Goal: Check status: Check status

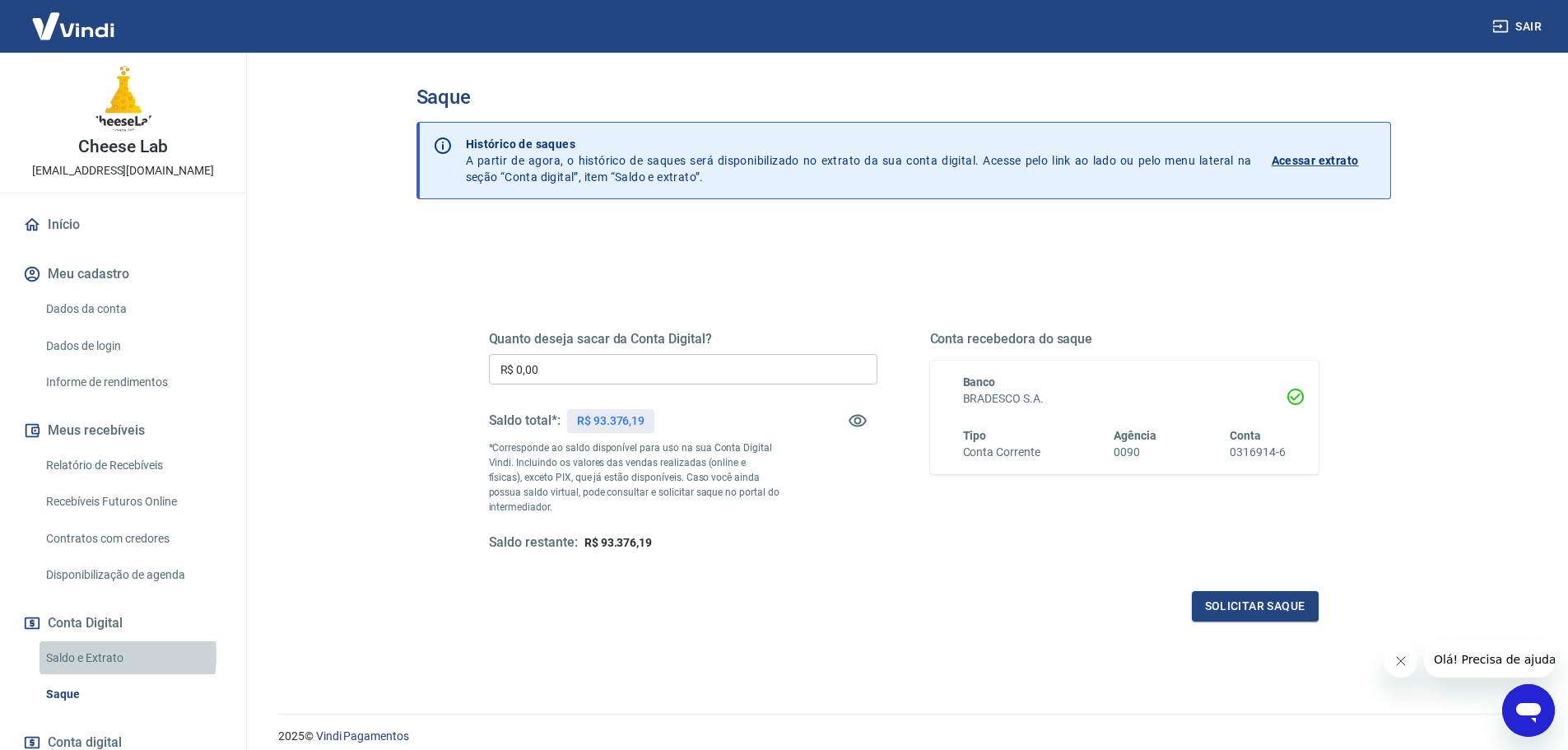
click at [85, 655] on link "Saldo e Extrato" at bounding box center [132, 658] width 187 height 34
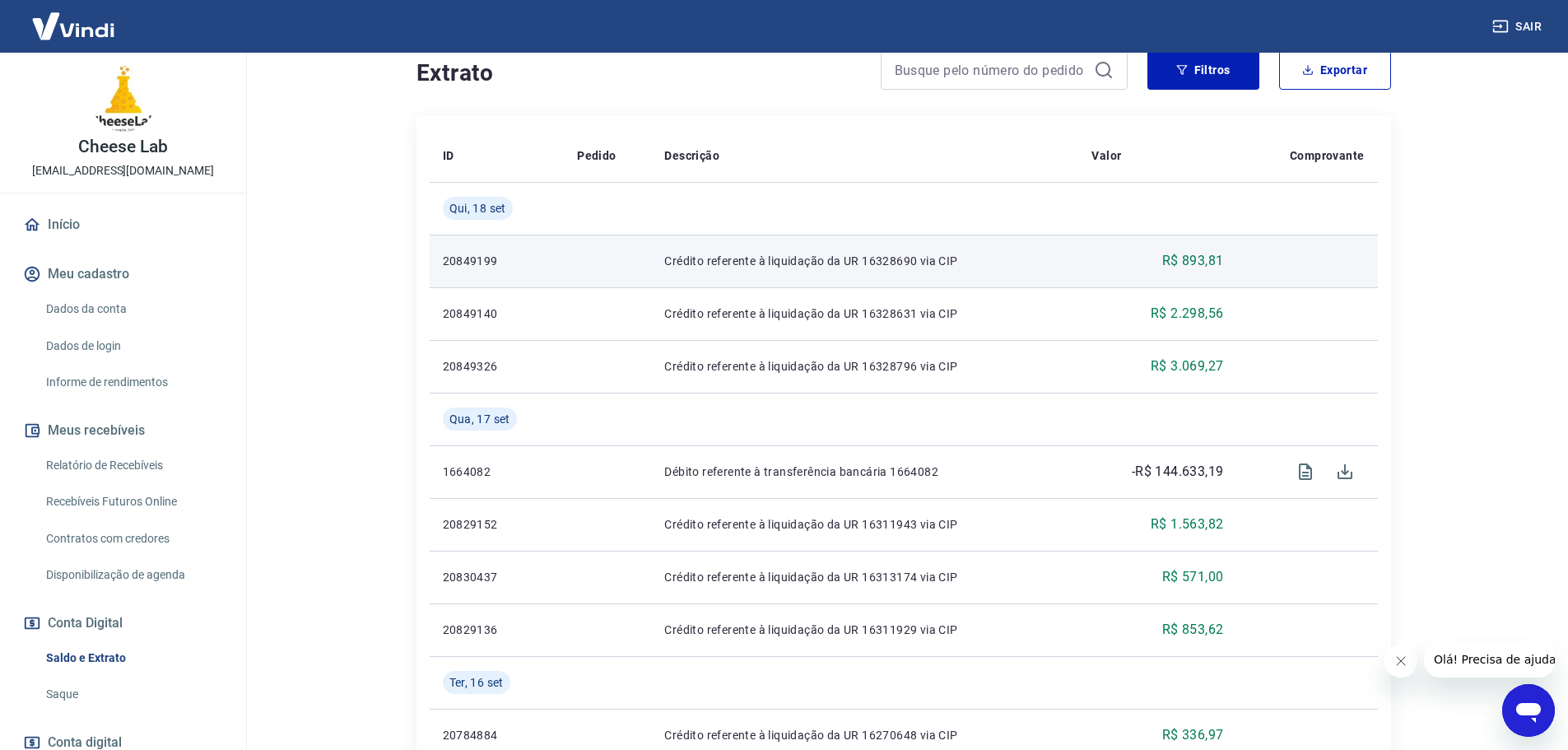
scroll to position [412, 0]
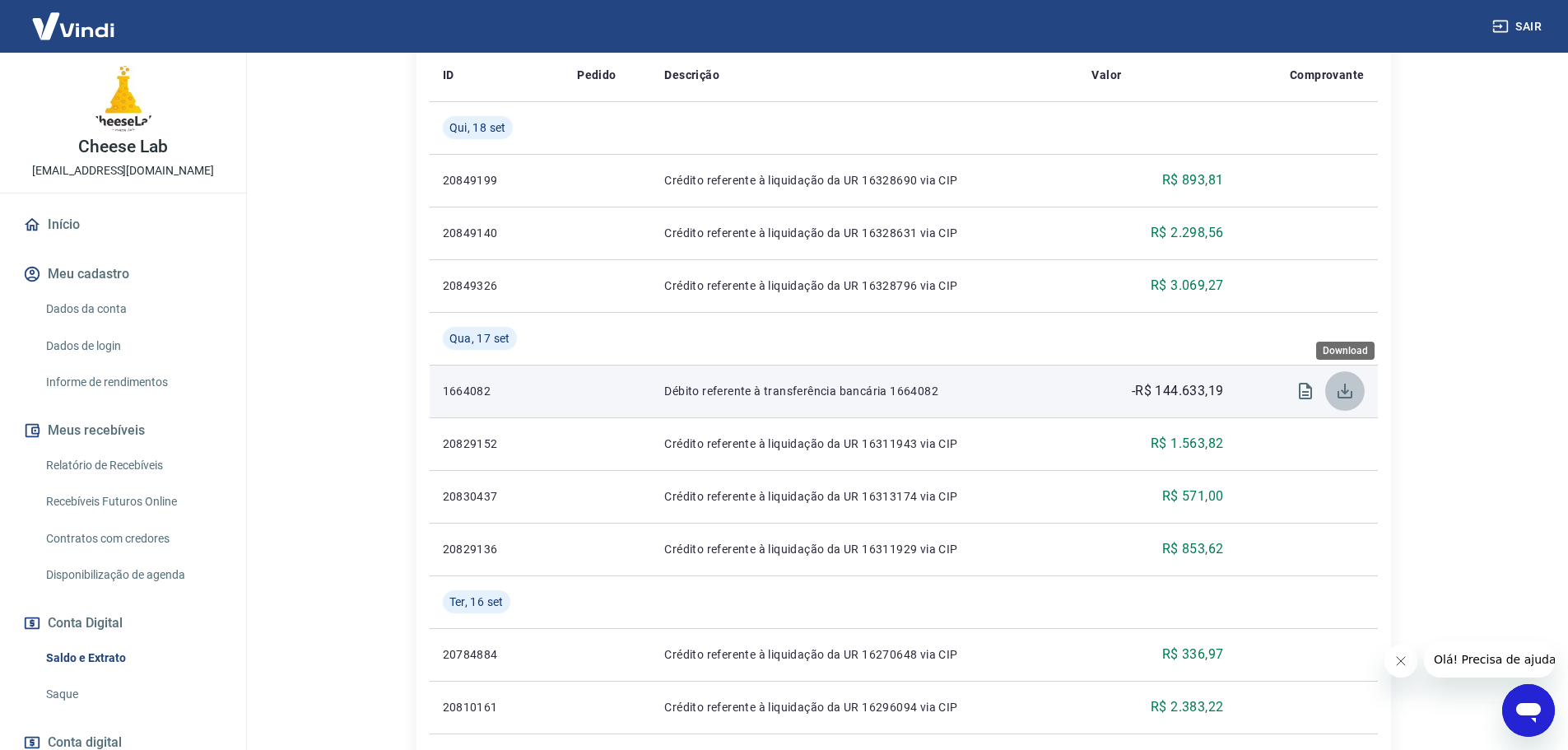
click at [1340, 396] on icon "Download" at bounding box center [1344, 391] width 20 height 20
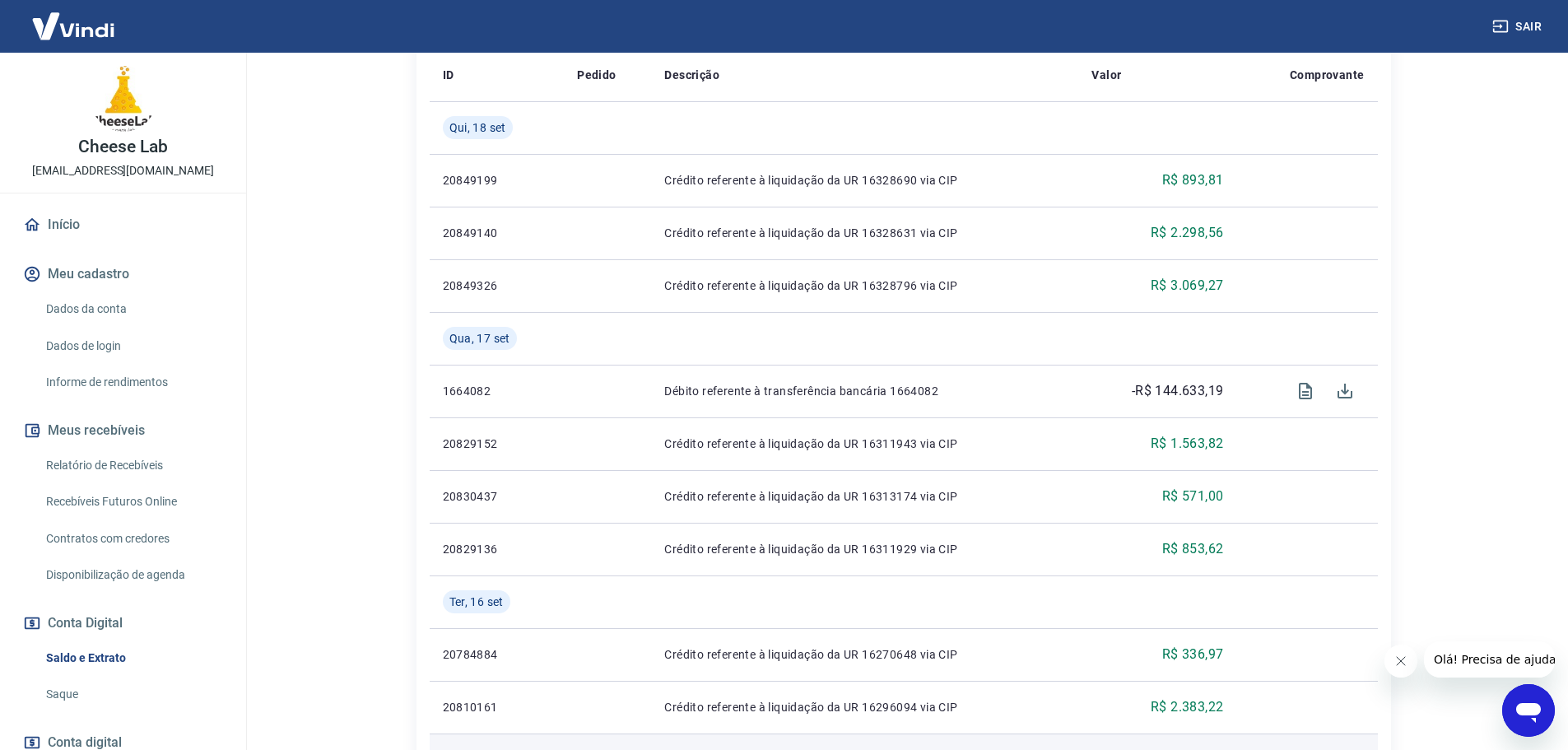
click at [977, 747] on td "Crédito referente à liquidação da UR 16269830 via CIP" at bounding box center [864, 760] width 427 height 53
